Goal: Task Accomplishment & Management: Use online tool/utility

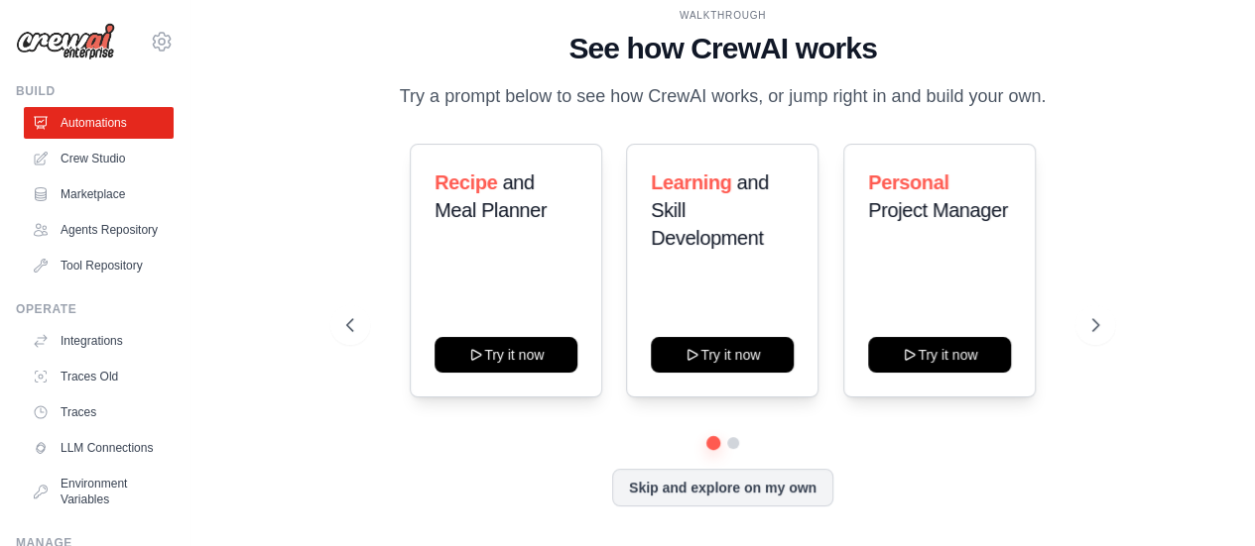
scroll to position [6, 0]
click at [735, 450] on button at bounding box center [733, 443] width 16 height 16
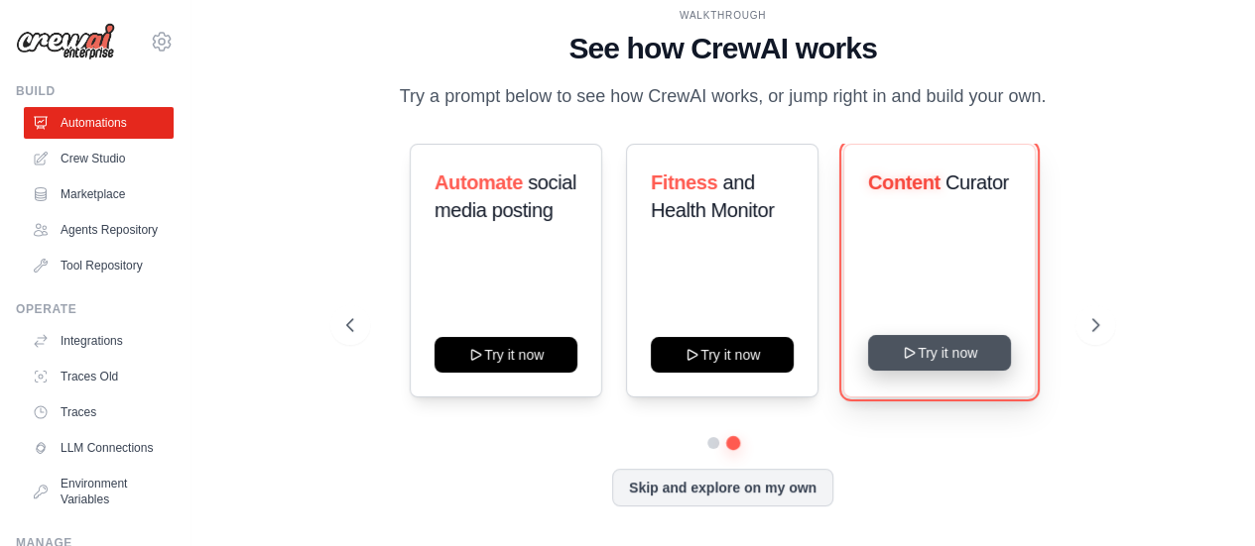
click at [930, 353] on button "Try it now" at bounding box center [939, 353] width 143 height 36
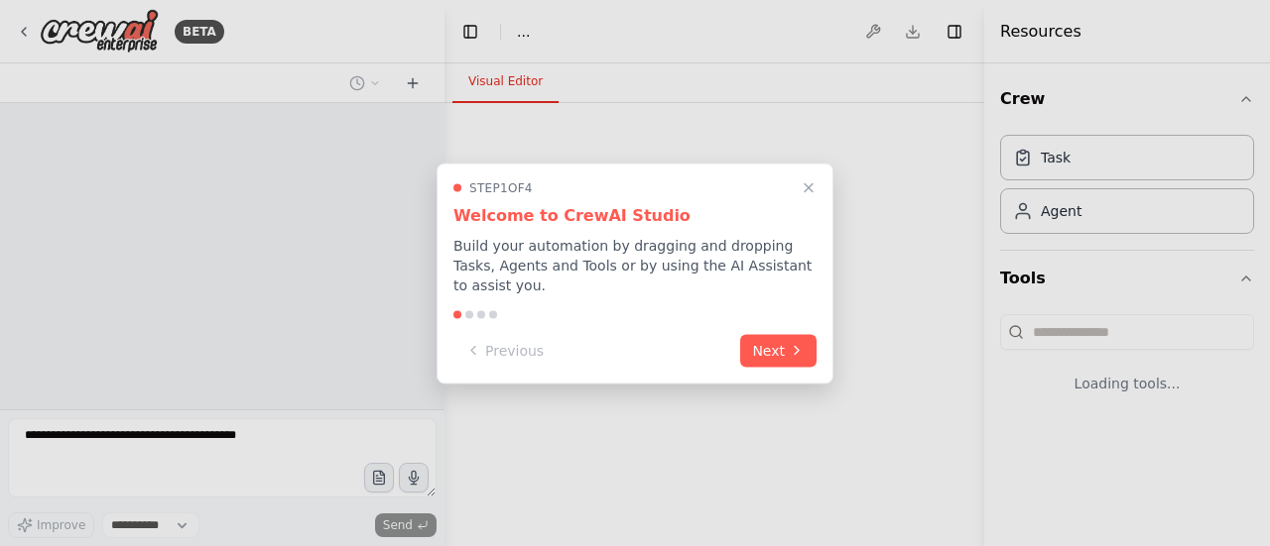
select select "****"
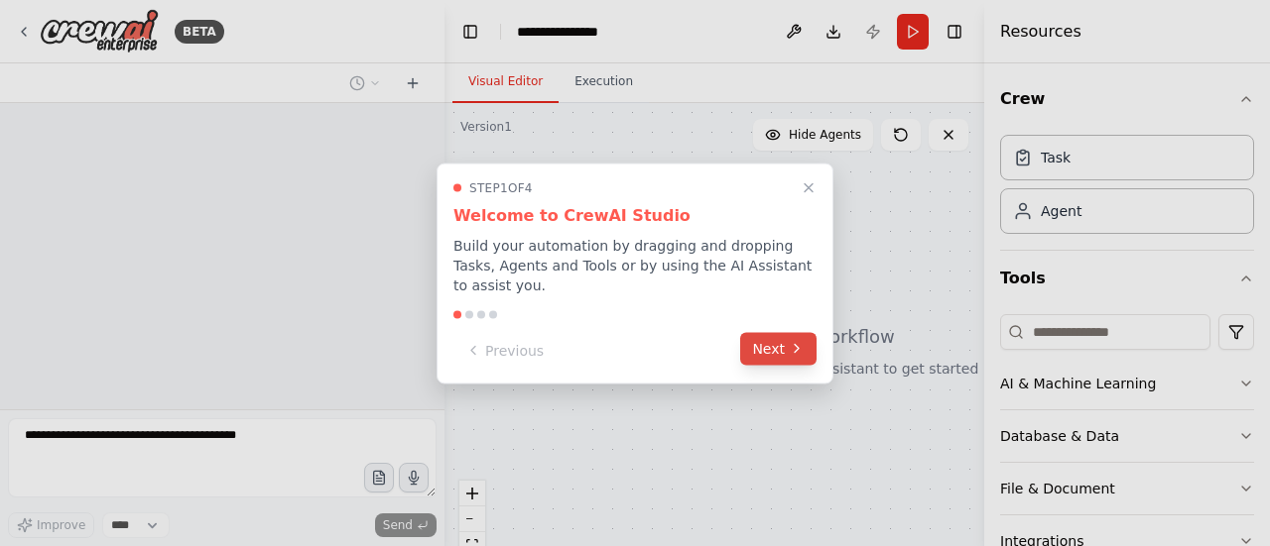
click at [786, 336] on button "Next" at bounding box center [778, 348] width 76 height 33
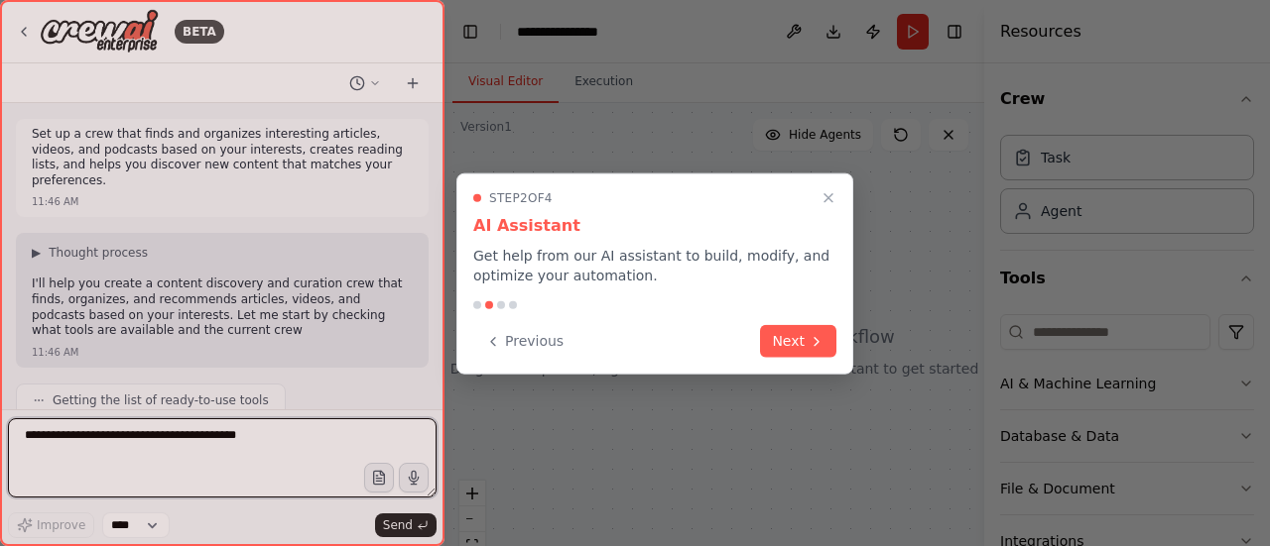
scroll to position [4, 0]
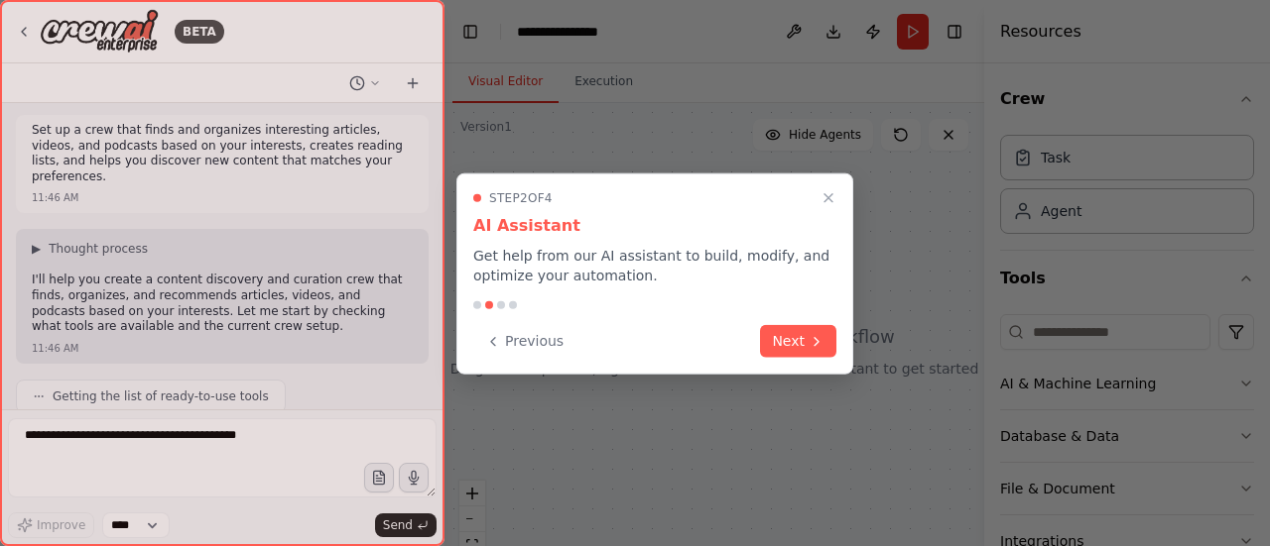
click at [786, 336] on button "Next" at bounding box center [798, 341] width 76 height 33
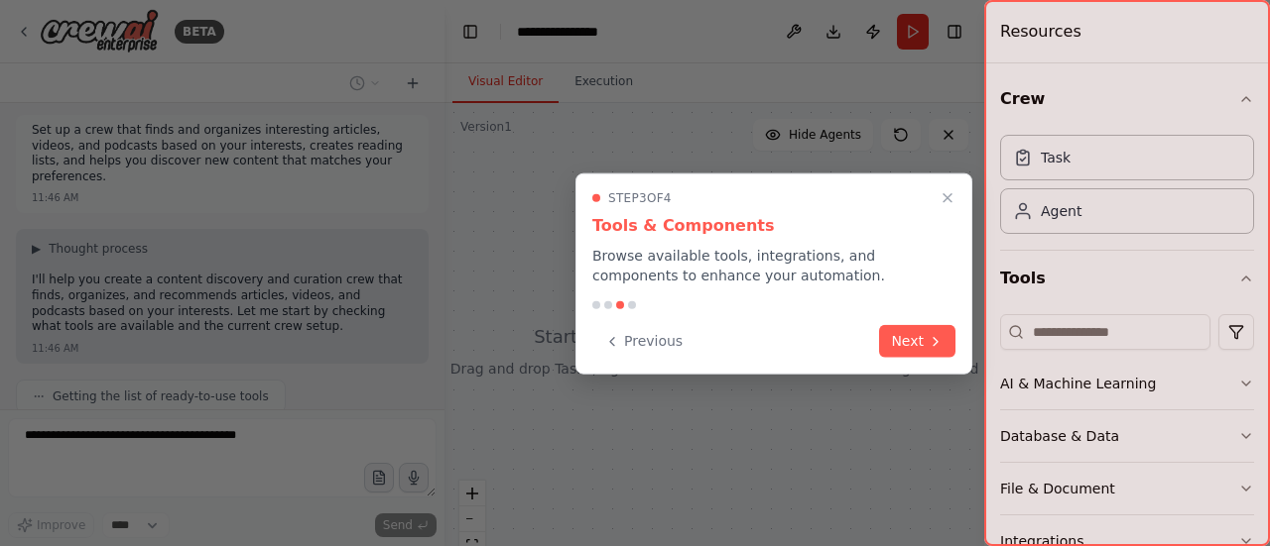
scroll to position [105, 0]
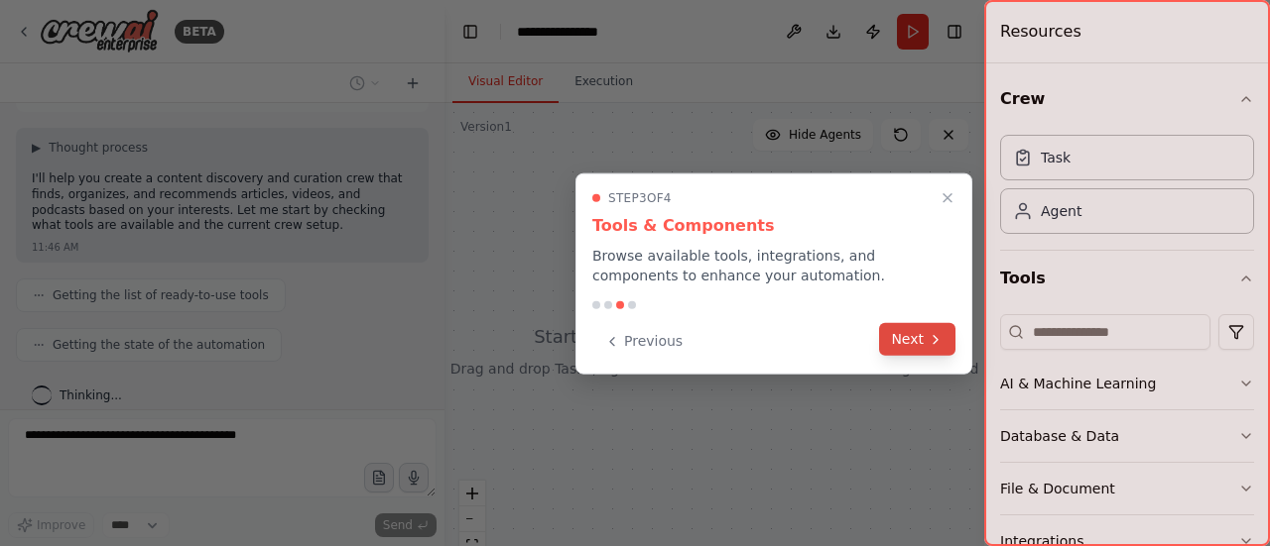
click at [883, 332] on button "Next" at bounding box center [917, 339] width 76 height 33
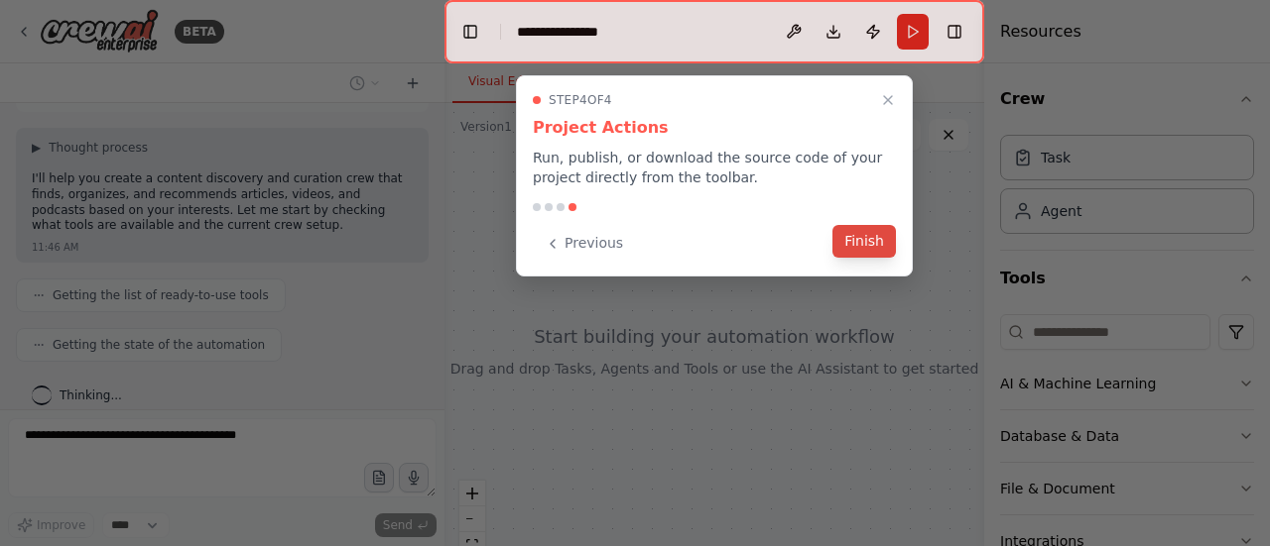
click at [861, 246] on button "Finish" at bounding box center [863, 241] width 63 height 33
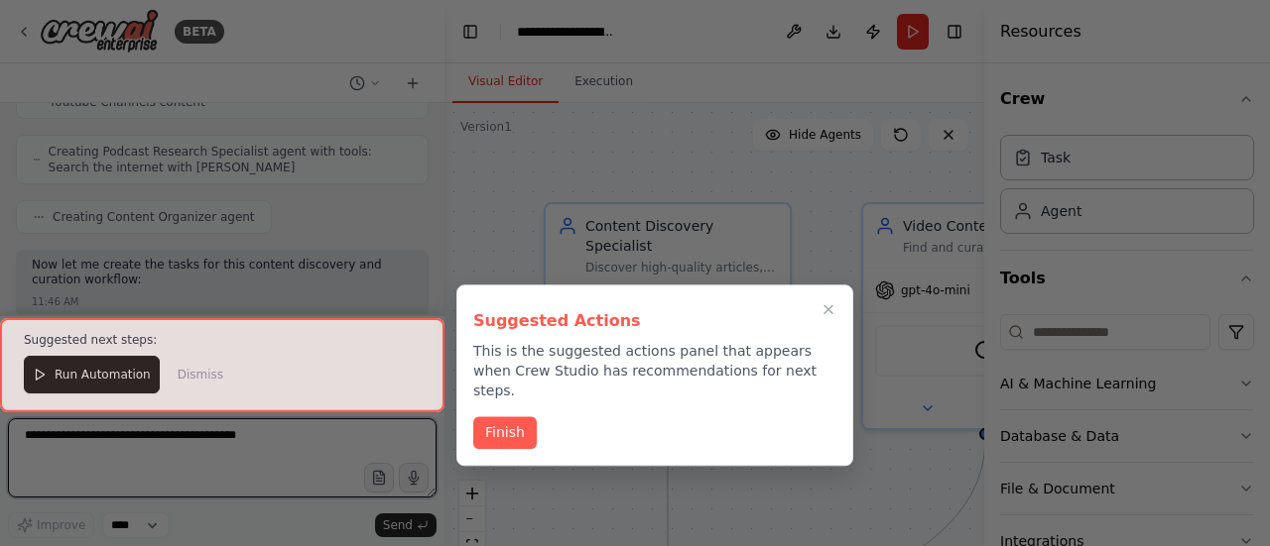
scroll to position [2215, 0]
